Goal: Contribute content

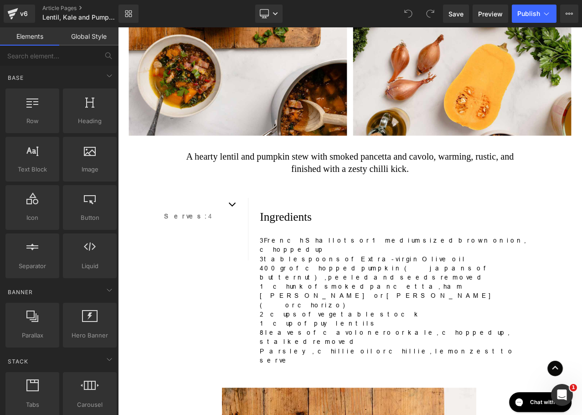
scroll to position [319, 0]
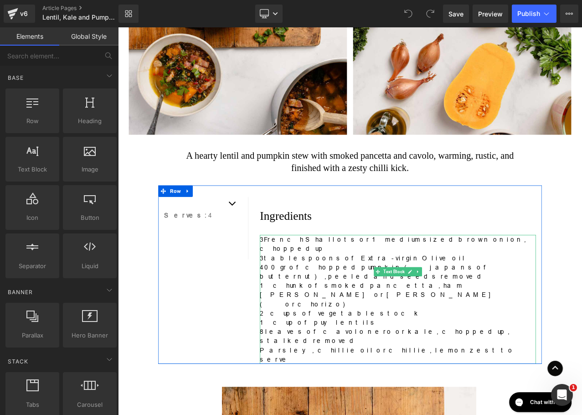
click at [306, 296] on p "3 tablespoons of Extra-virgin Olive oil" at bounding box center [451, 301] width 328 height 11
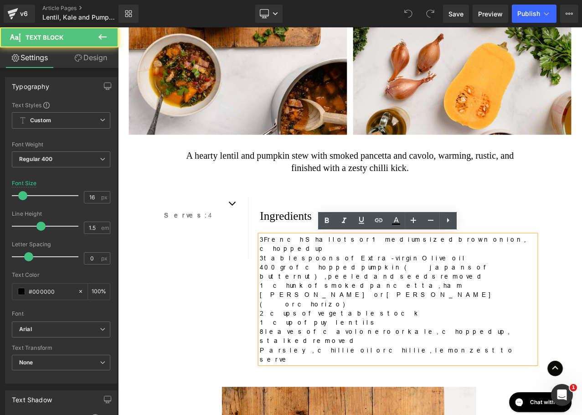
click at [320, 278] on p "3 French Shallots or 1 medium sized brown onion, chopped up" at bounding box center [451, 285] width 328 height 22
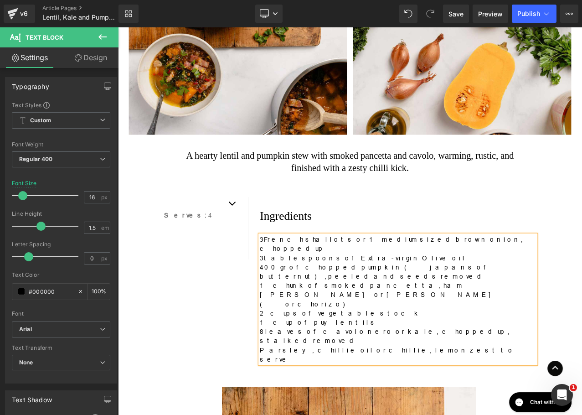
click at [345, 296] on p "3 tablespoons of Extra-virgin Olive oil" at bounding box center [451, 301] width 328 height 11
click at [386, 296] on p "3 tablespoons of extra-virgin Olive oil" at bounding box center [451, 301] width 328 height 11
click at [304, 307] on p "400 gr of chopped pumpkin (japans of butternut),peeled and seeds removed" at bounding box center [451, 318] width 328 height 22
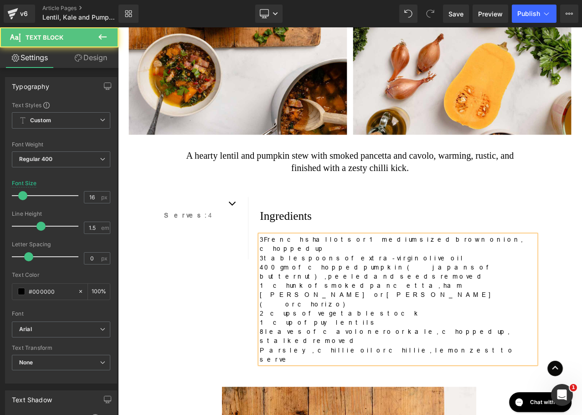
click at [299, 307] on p "400 gm of chopped pumpkin (japans of butternut),peeled and seeds removed" at bounding box center [451, 318] width 328 height 22
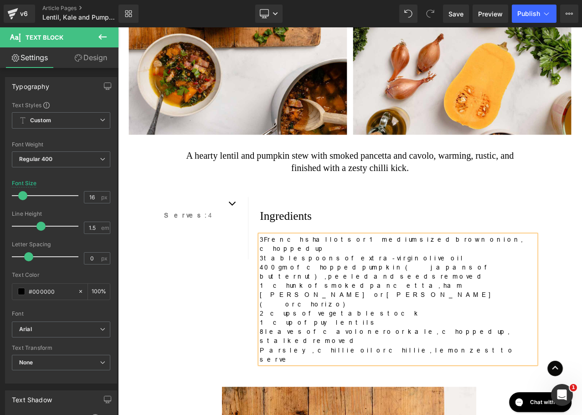
click at [305, 307] on p "400gm of chopped pumpkin (japans of butternut),peeled and seeds removed" at bounding box center [451, 318] width 328 height 22
click at [398, 307] on p "400g of chopped pumpkin (japans of butternut),peeled and seeds removed" at bounding box center [451, 318] width 328 height 22
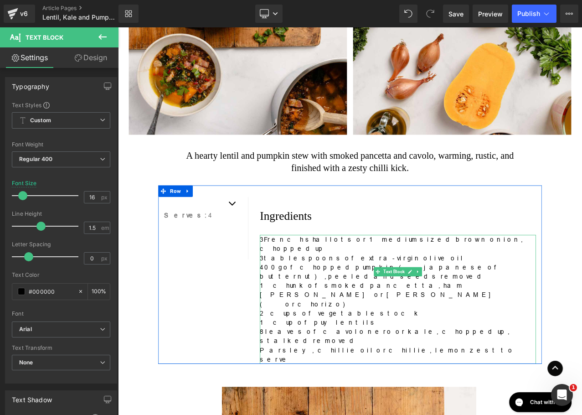
click at [378, 307] on p "400g of chopped pumpkin (japanese of butternut),peeled and seeds removed" at bounding box center [451, 318] width 328 height 22
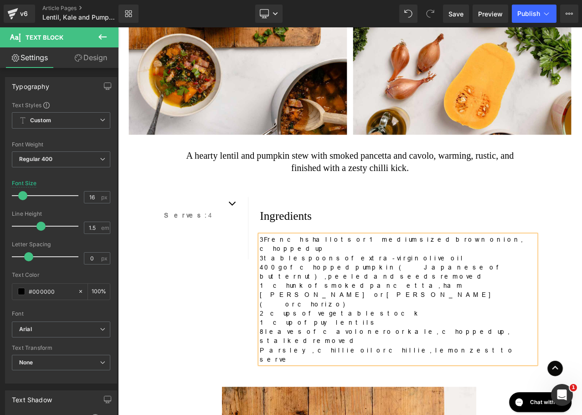
click at [407, 307] on p "400g of chopped pumpkin (Japanese of butternut),peeled and seeds removed" at bounding box center [451, 318] width 328 height 22
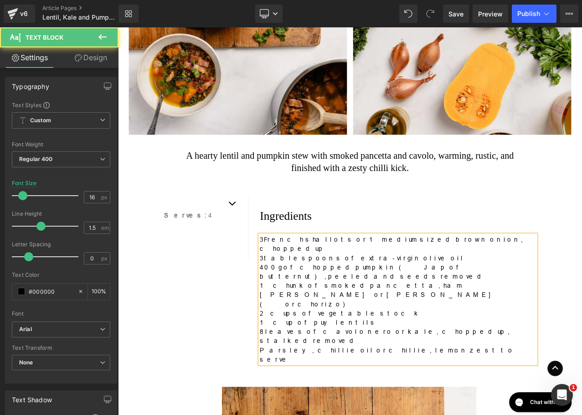
click at [436, 307] on p "400g of chopped pumpkin (Jap of butternut),peeled and seeds removed" at bounding box center [451, 318] width 328 height 22
click at [429, 329] on p "1 chunk of smoked pancetta, ham [PERSON_NAME] or [PERSON_NAME] (or chorizo)" at bounding box center [451, 345] width 328 height 33
click at [447, 329] on p "1 chunk of smoked pancetta, ham [PERSON_NAME], [PERSON_NAME] (or chorizo)" at bounding box center [451, 345] width 328 height 33
click at [484, 329] on p "1 chunk of smoked pancetta, ham [PERSON_NAME], [PERSON_NAME] or chorizo)" at bounding box center [451, 345] width 328 height 33
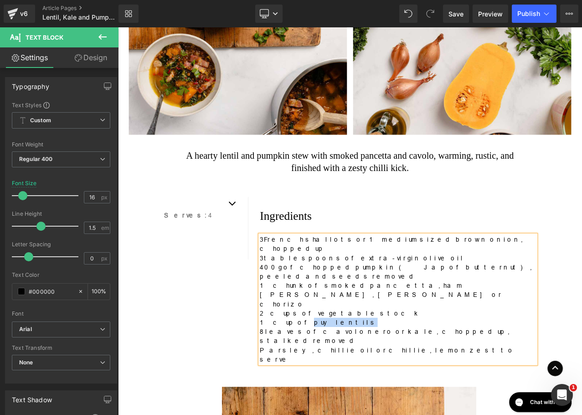
drag, startPoint x: 355, startPoint y: 333, endPoint x: 314, endPoint y: 334, distance: 41.5
click at [314, 373] on p "1 cup of puy lentils" at bounding box center [451, 378] width 328 height 11
copy p "puy lentils"
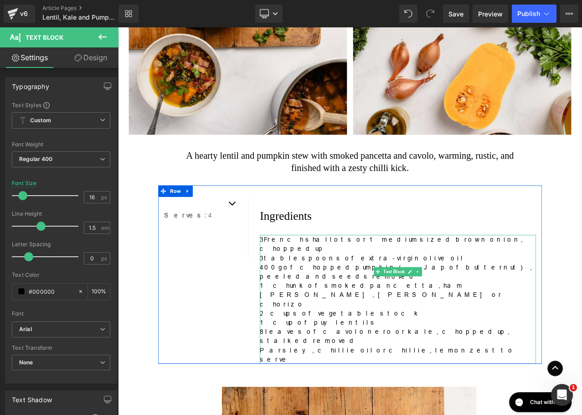
click at [334, 405] on p "Parsley, chillie oil or chillie, lemon zest to serve" at bounding box center [451, 416] width 328 height 22
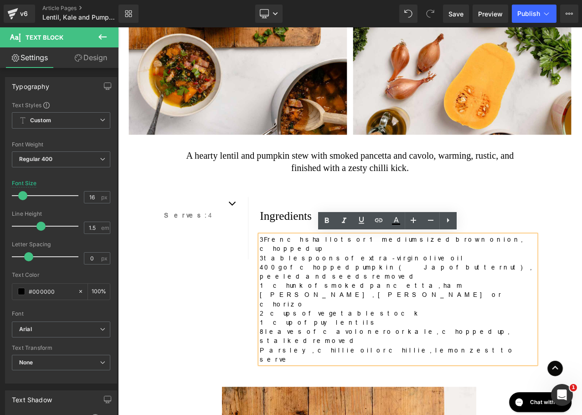
click at [462, 384] on p "8 leaves of cavolo nero or kale, chopped up, stalked removed" at bounding box center [451, 395] width 328 height 22
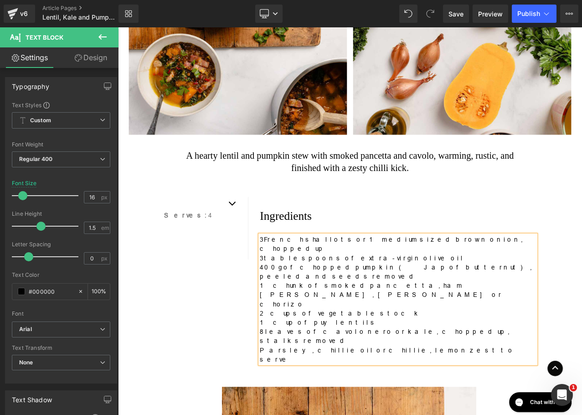
click at [332, 405] on p "Parsley, chillie oil or chillie, lemon zest to serve" at bounding box center [451, 416] width 328 height 22
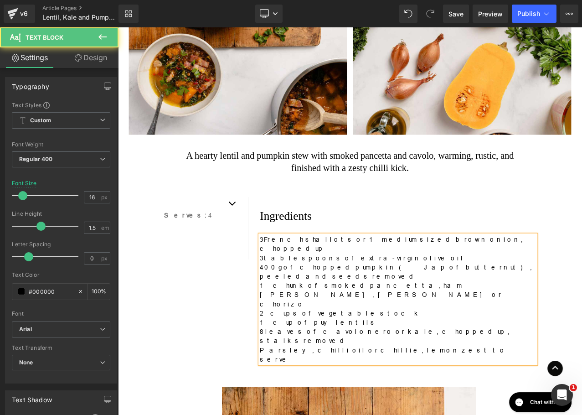
click at [368, 405] on p "Parsley, chilli oil or chillie, lemon zest to serve" at bounding box center [451, 416] width 328 height 22
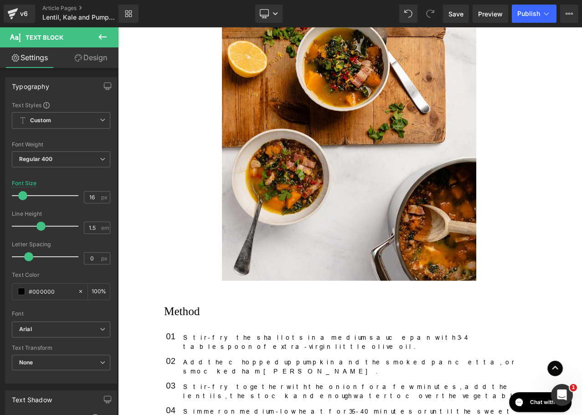
scroll to position [821, 0]
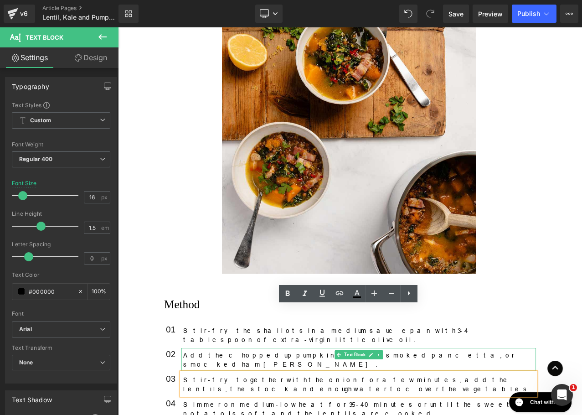
click at [486, 411] on p "Add the chopped up pumpkin and the smoked pancetta, or smocked ham [PERSON_NAME…" at bounding box center [406, 422] width 420 height 22
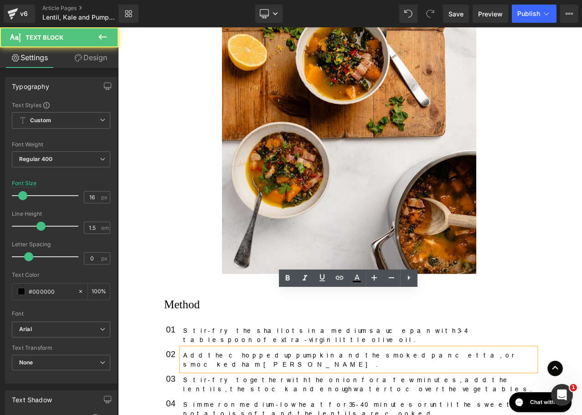
click at [410, 411] on p "Add the chopped up pumpkin and the smoked pancetta, or smocked ham [PERSON_NAME…" at bounding box center [406, 422] width 420 height 22
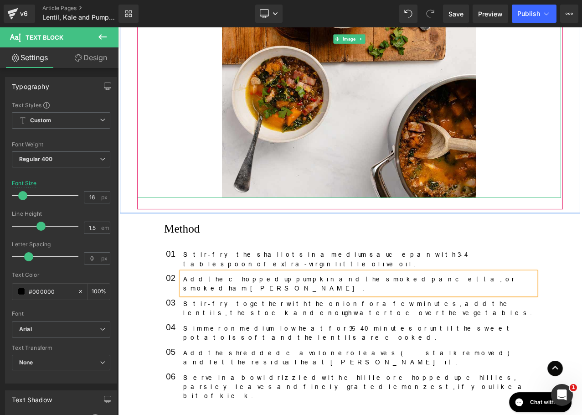
scroll to position [894, 0]
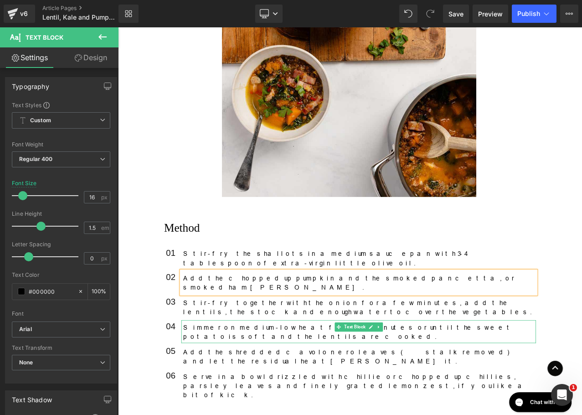
click at [436, 379] on p "Simmer on medium-low heat for 35-40 minutes or until the sweet potato is soft a…" at bounding box center [406, 390] width 420 height 22
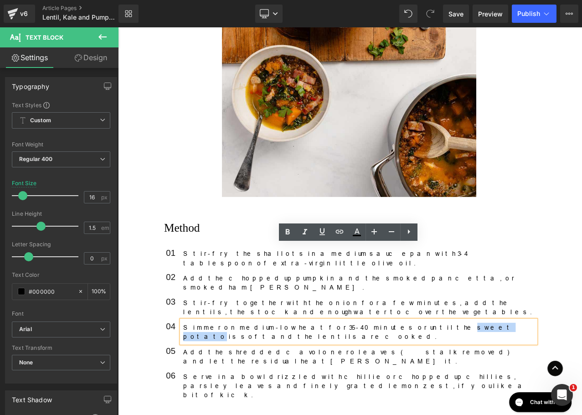
drag, startPoint x: 436, startPoint y: 296, endPoint x: 393, endPoint y: 299, distance: 43.8
click at [393, 379] on p "Simmer on medium-low heat for 35-40 minutes or until the sweet potato is soft a…" at bounding box center [406, 390] width 420 height 22
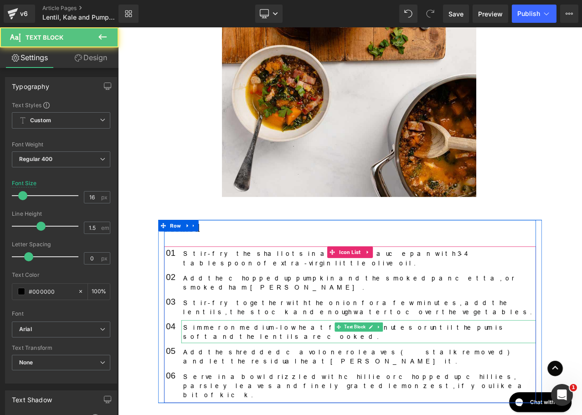
click at [451, 379] on p "Simmer on medium-low heat for 35-40 minutes or until the pum is soft and the le…" at bounding box center [406, 390] width 420 height 22
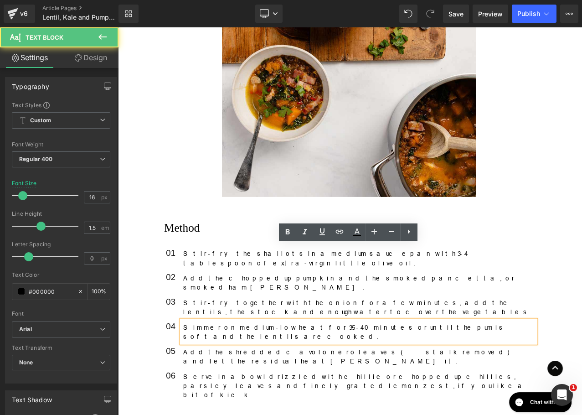
click at [406, 379] on p "Simmer on medium-low heat for 35-40 minutes or until the pum is soft and the le…" at bounding box center [406, 390] width 420 height 22
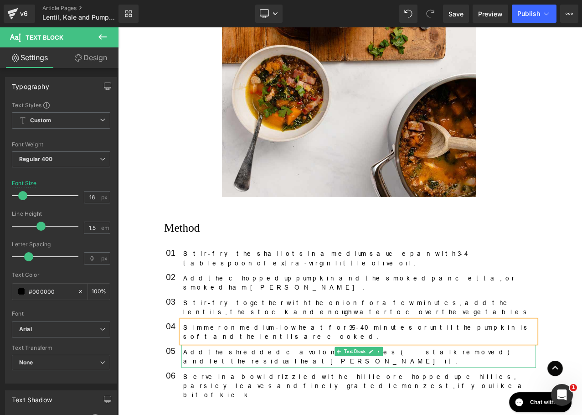
click at [338, 408] on p "Add the shredded cavolo nero leaves (stalk removed) and let the residual heat […" at bounding box center [406, 419] width 420 height 22
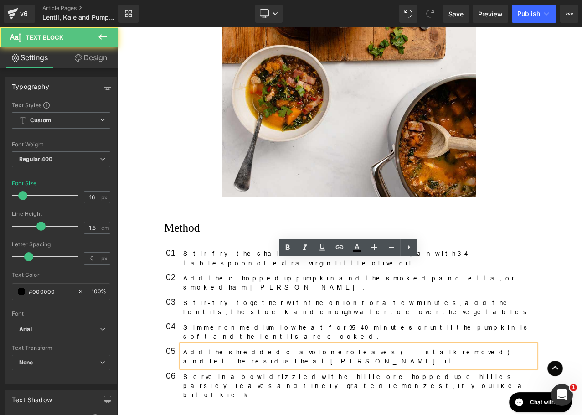
click at [338, 408] on p "Add the shredded cavolo nero leaves (stalk removed) and let the residual heat […" at bounding box center [406, 419] width 420 height 22
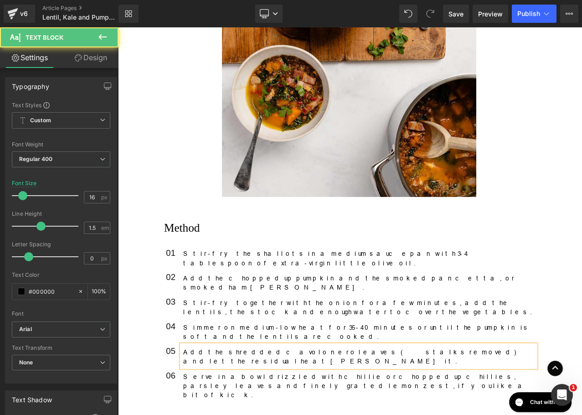
click at [483, 408] on p "Add the shredded cavolo nero leaves (stalks removed) and let the residual heat …" at bounding box center [406, 419] width 420 height 22
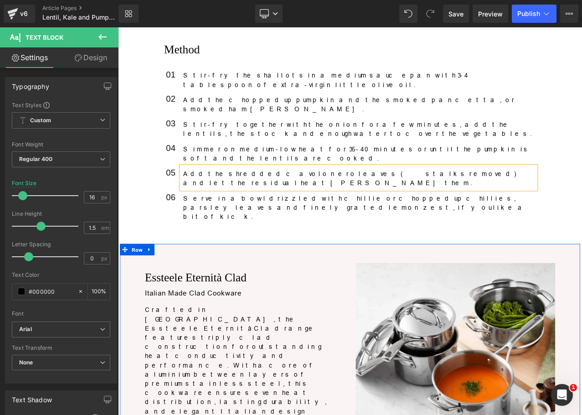
scroll to position [1122, 0]
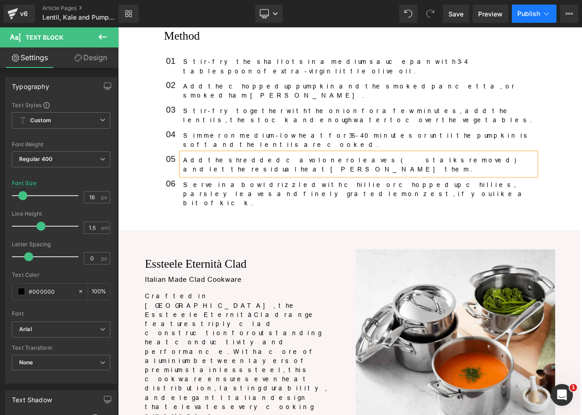
click at [530, 12] on span "Publish" at bounding box center [529, 13] width 23 height 7
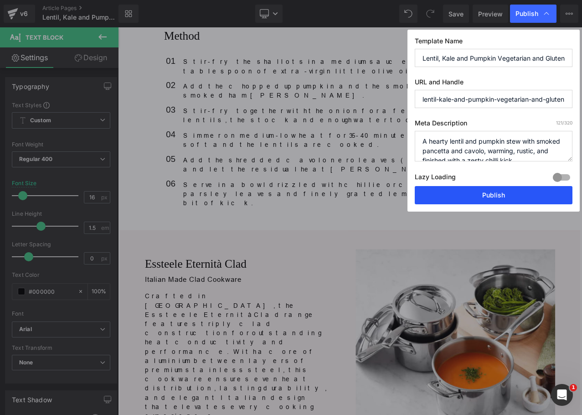
click at [490, 200] on button "Publish" at bounding box center [494, 195] width 158 height 18
